Goal: Transaction & Acquisition: Obtain resource

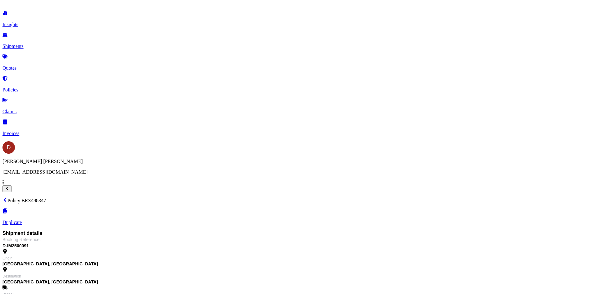
click at [31, 65] on p "Quotes" at bounding box center [298, 68] width 592 height 6
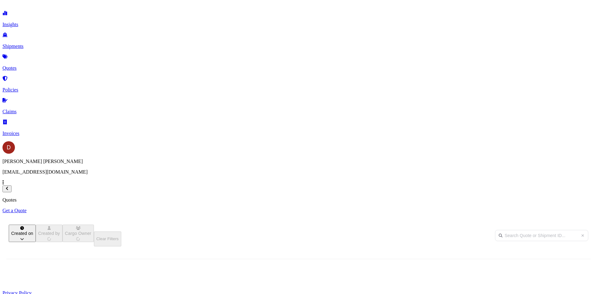
scroll to position [188, 493]
click at [560, 208] on link "Get a Quote" at bounding box center [298, 211] width 592 height 6
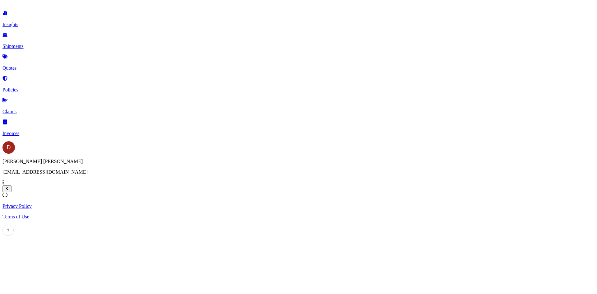
select select "Sea"
select select "1"
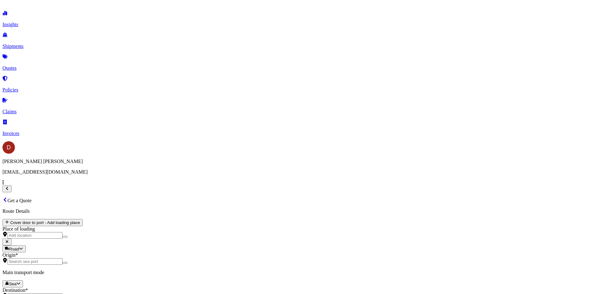
click at [116, 126] on body "Insights Shipments Quotes Policies Claims Invoices D [PERSON_NAME] [PERSON_NAME…" at bounding box center [298, 276] width 592 height 549
click at [108, 154] on div "Road" at bounding box center [105, 150] width 16 height 6
select select "Road"
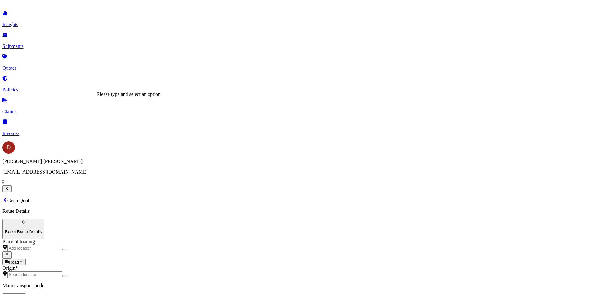
click at [62, 271] on input "Origin *" at bounding box center [34, 274] width 55 height 7
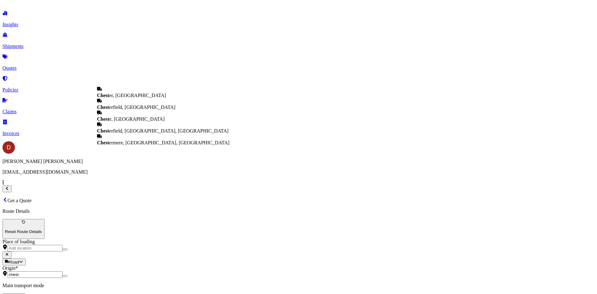
click at [131, 107] on div "Chest erfield, [GEOGRAPHIC_DATA]" at bounding box center [163, 104] width 132 height 12
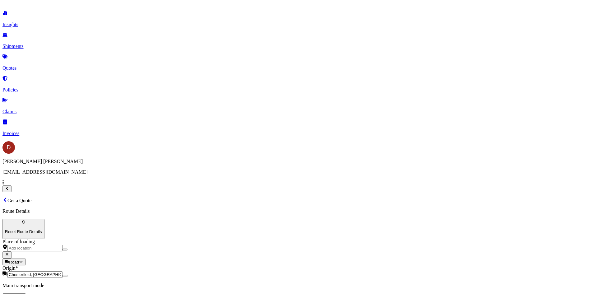
type input "Chesterfield, [GEOGRAPHIC_DATA]"
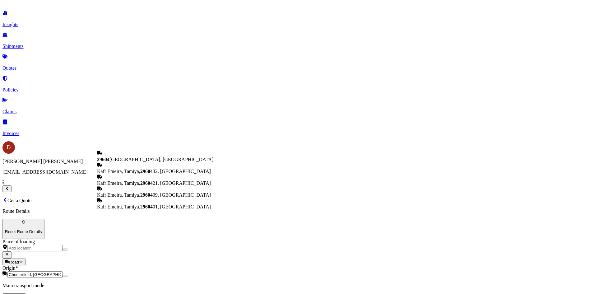
click at [133, 159] on span "29604 [GEOGRAPHIC_DATA], [GEOGRAPHIC_DATA]" at bounding box center [155, 159] width 116 height 5
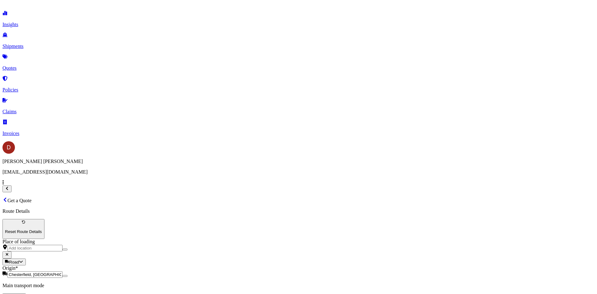
type input "29604 [GEOGRAPHIC_DATA], [GEOGRAPHIC_DATA]"
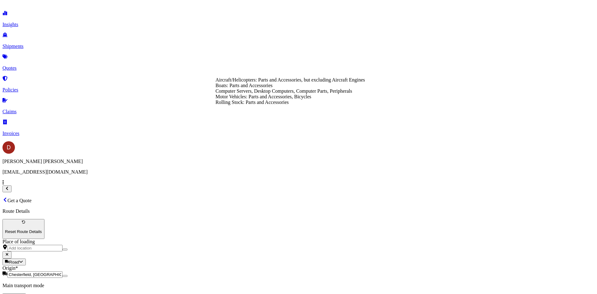
click at [242, 105] on div "Rolling Stock: Parts and Accessories" at bounding box center [290, 102] width 150 height 6
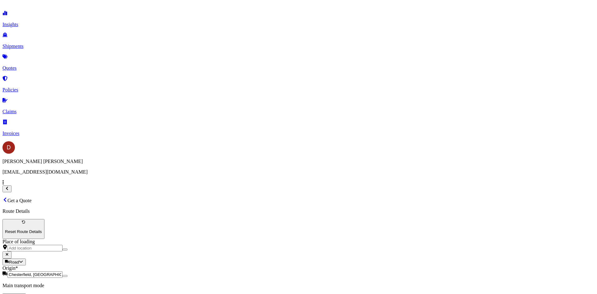
type input "Rolling Stock: Parts and Accessories"
type textarea "Steel brakcets"
type input "300"
type input "[PERSON_NAME]"
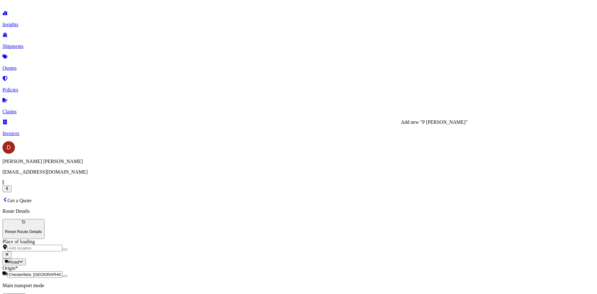
type input "D-EX2500089"
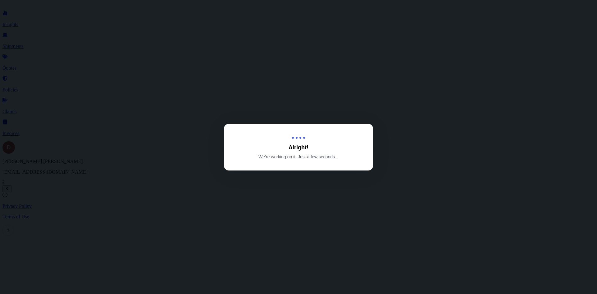
select select "Road"
select select "1"
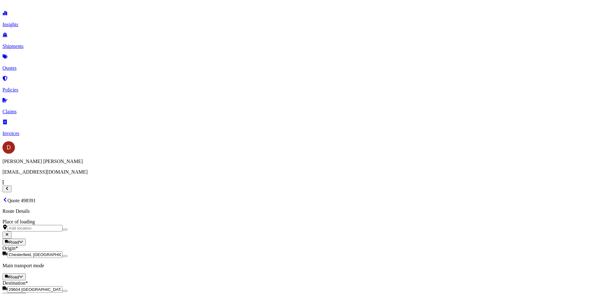
scroll to position [687, 0]
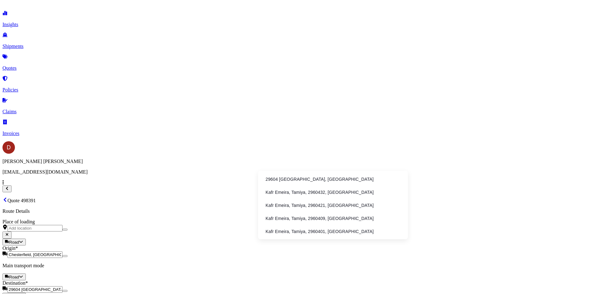
click at [287, 174] on li "29604 [GEOGRAPHIC_DATA], [GEOGRAPHIC_DATA]" at bounding box center [333, 179] width 145 height 12
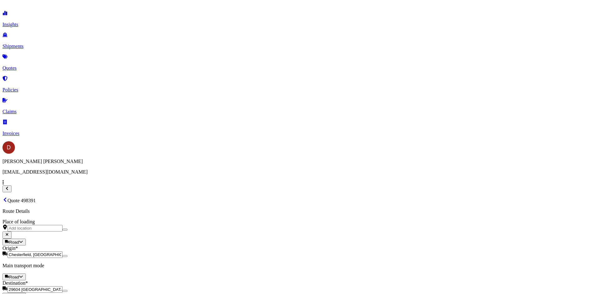
type input "29604 [GEOGRAPHIC_DATA], [GEOGRAPHIC_DATA], [GEOGRAPHIC_DATA]"
click at [132, 120] on button "8" at bounding box center [132, 122] width 10 height 10
type input "[DATE]"
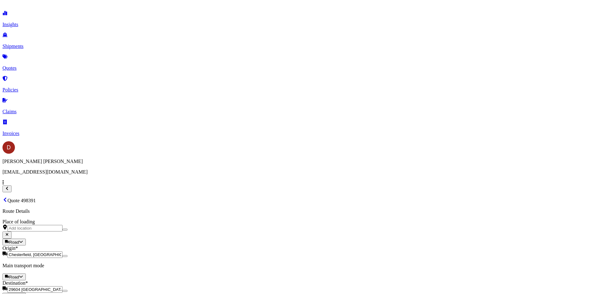
click at [350, 124] on button "12" at bounding box center [348, 122] width 10 height 10
type input "[DATE]"
